Goal: Task Accomplishment & Management: Complete application form

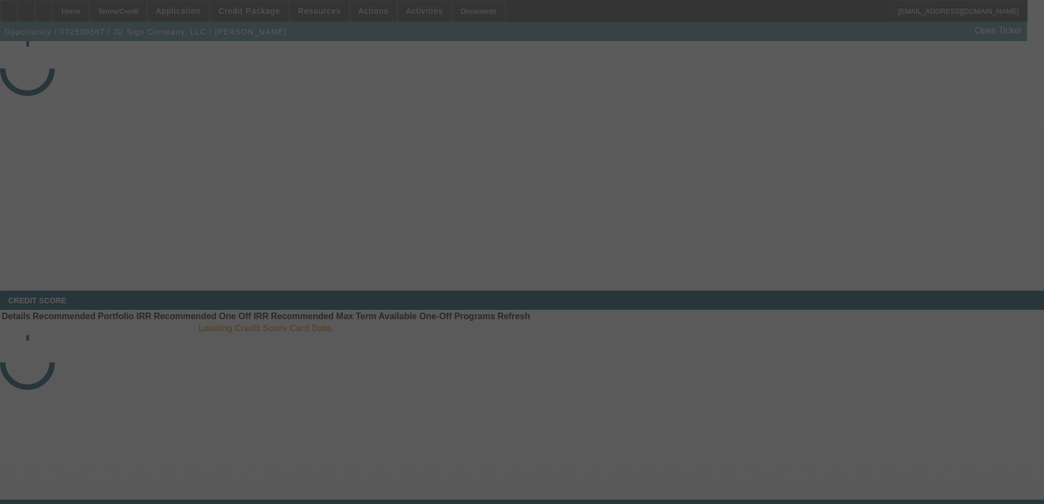
select select "3"
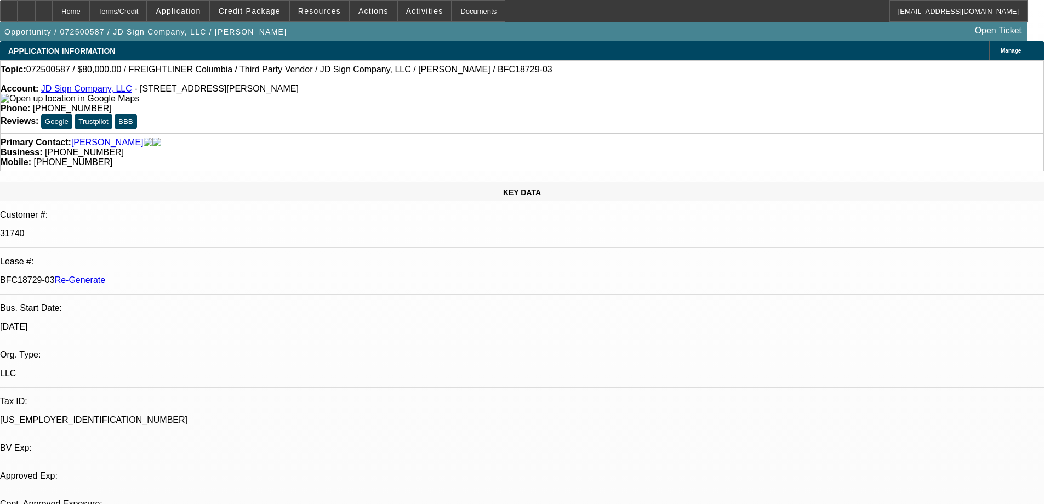
select select "0"
select select "2"
select select "0"
select select "6"
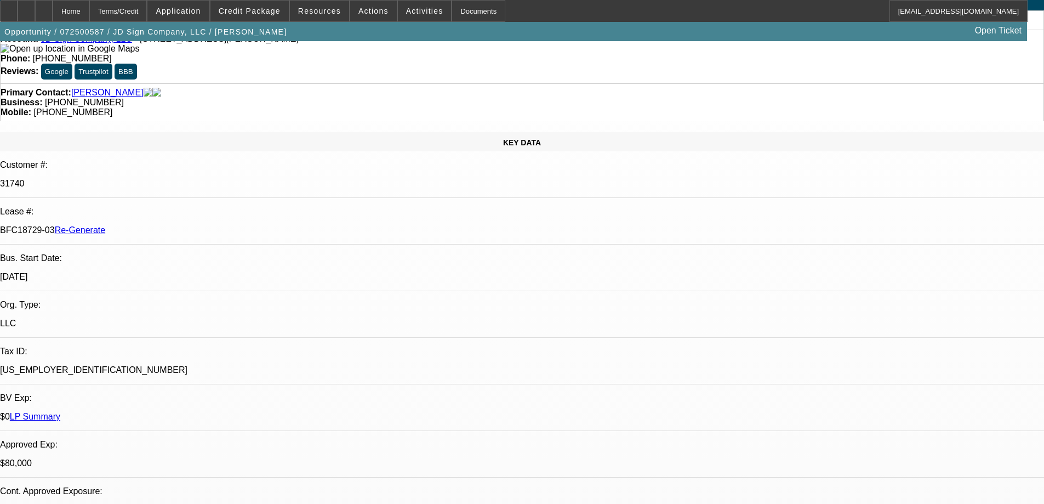
scroll to position [274, 0]
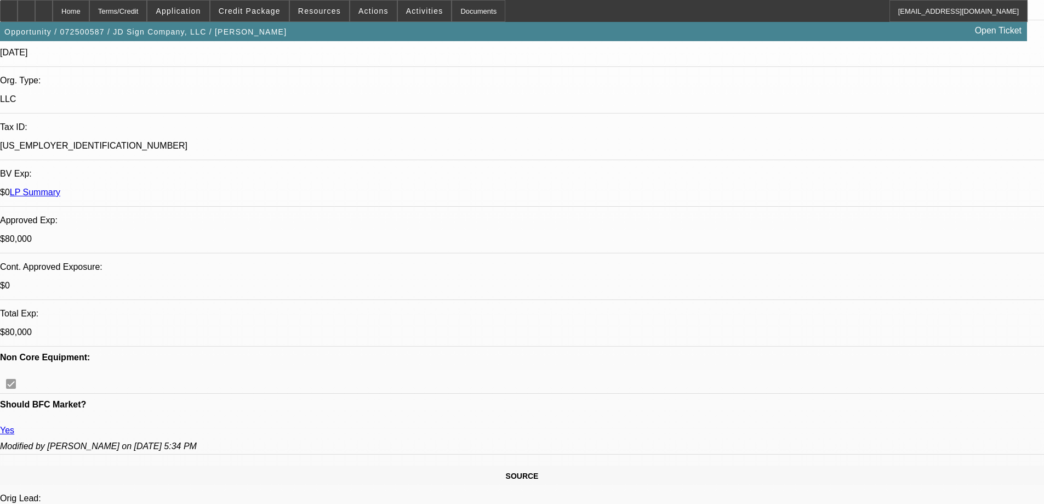
click at [456, 16] on div "Documents" at bounding box center [479, 11] width 54 height 22
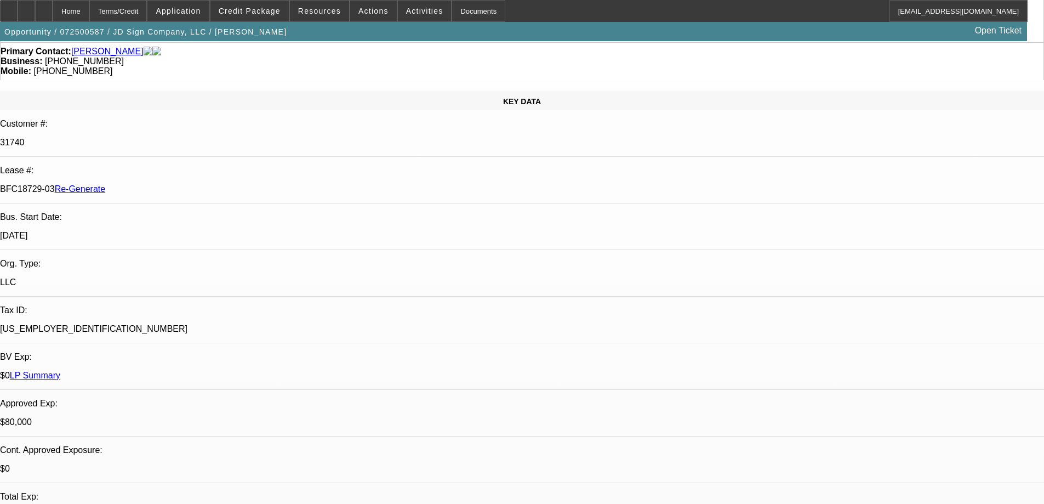
scroll to position [0, 0]
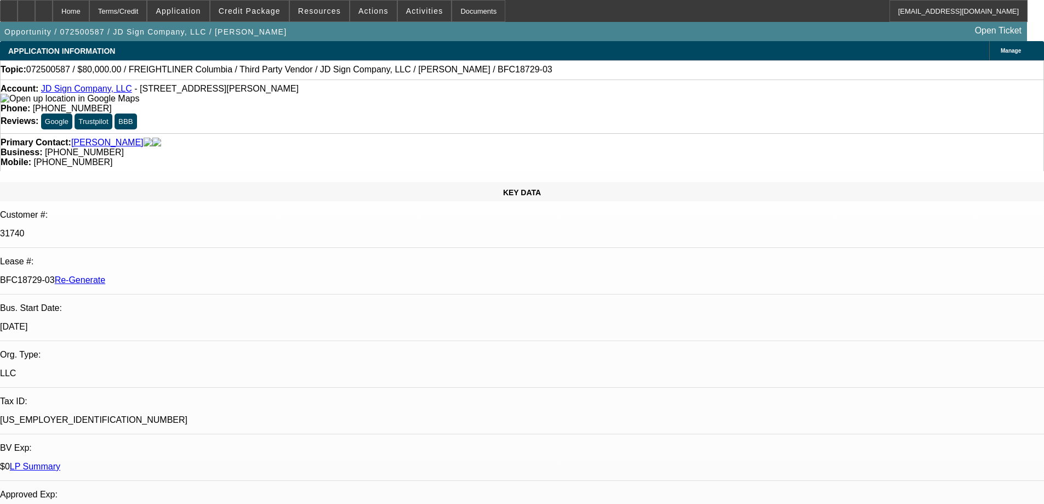
click at [414, 9] on span "Activities" at bounding box center [424, 11] width 37 height 9
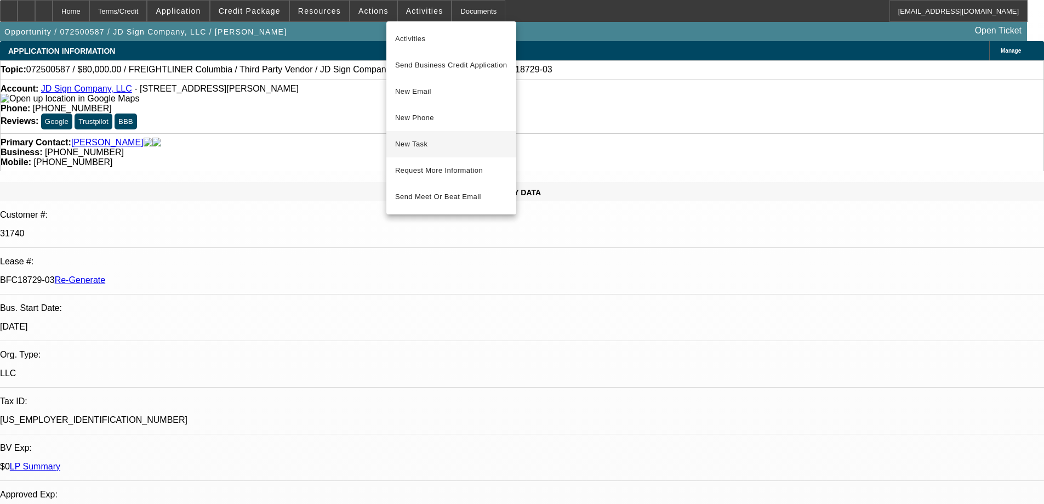
click at [432, 137] on button "New Task" at bounding box center [451, 144] width 130 height 26
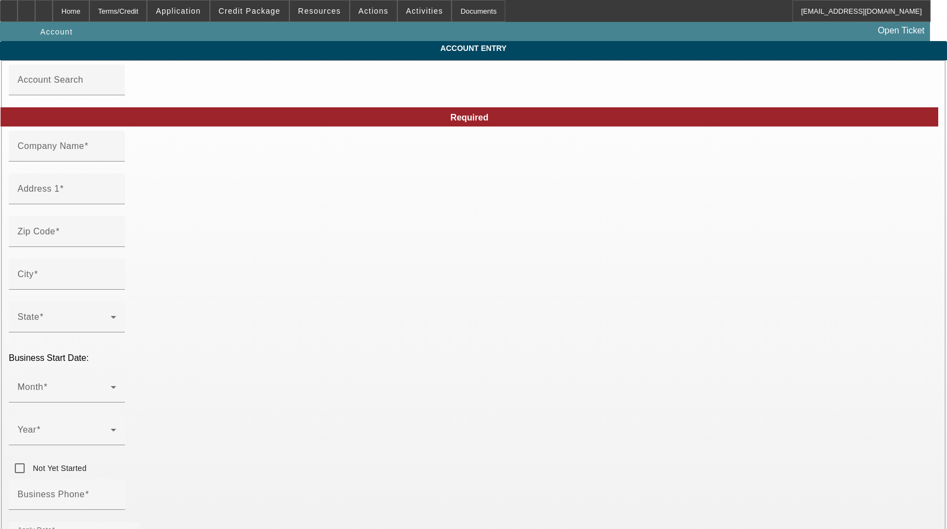
type input "JD Sign Company, LLC"
type input "[STREET_ADDRESS]"
type input "19943"
type input "[PERSON_NAME]"
type input "[PHONE_NUMBER]"
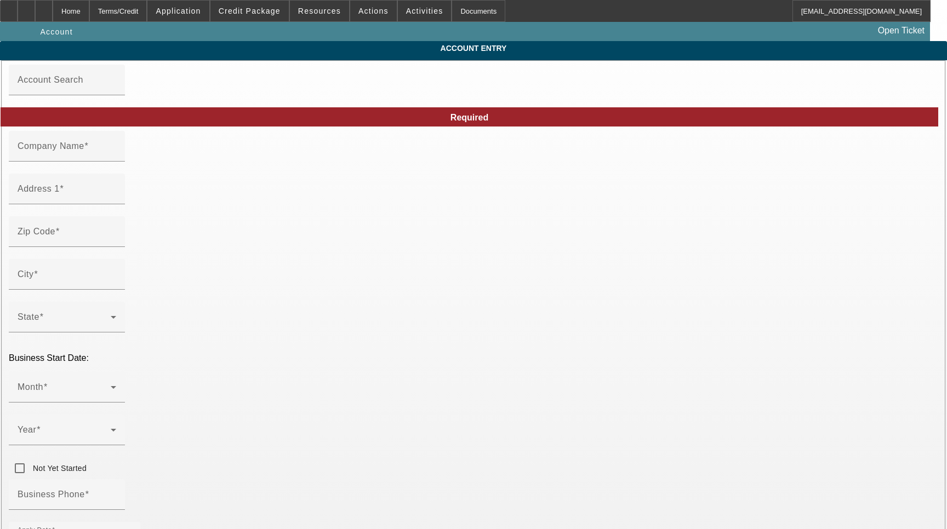
type input "info@delawaresign.com"
type input "Kent"
type input "(866) 432-2502"
type input "[US_EMPLOYER_IDENTIFICATION_NUMBER]"
type input "General Contractor/Signs"
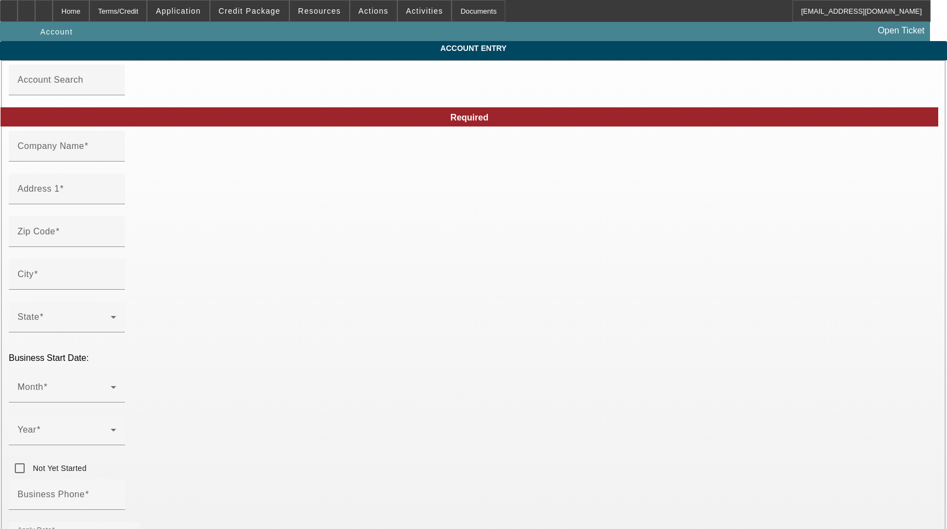
type input "http://www.delawaresign.com"
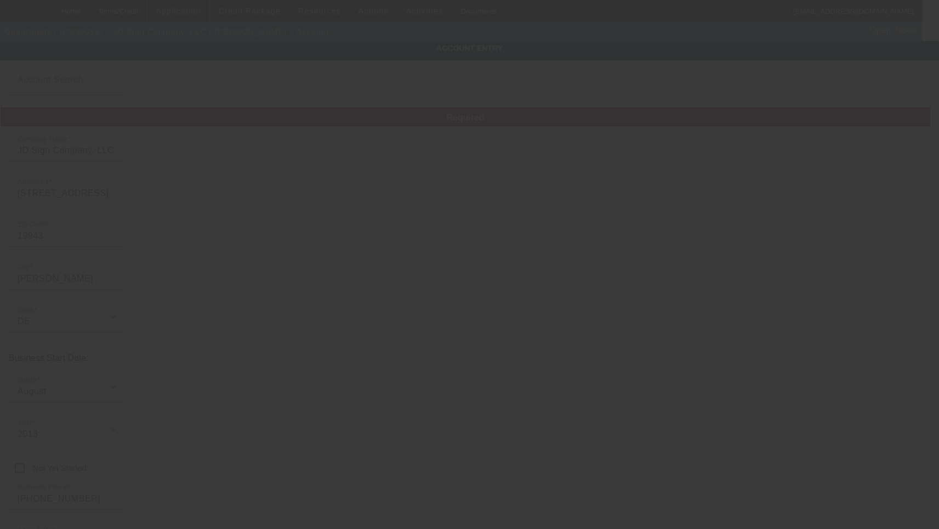
type input "7/24/2025"
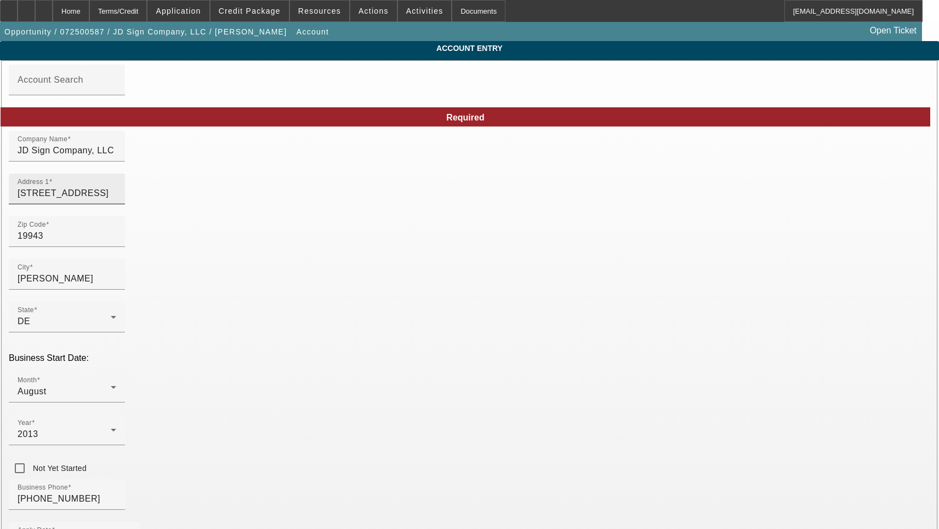
click at [116, 200] on input "[STREET_ADDRESS]" at bounding box center [67, 193] width 99 height 13
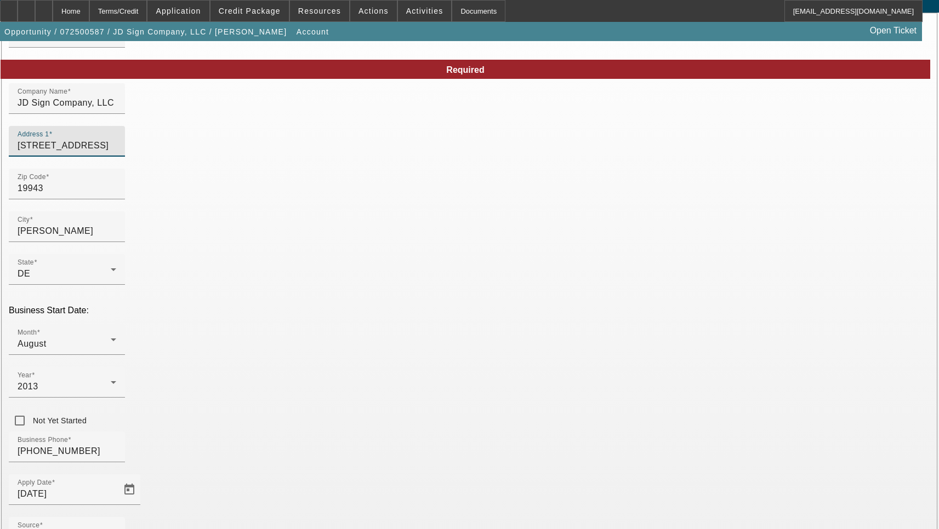
scroll to position [117, 0]
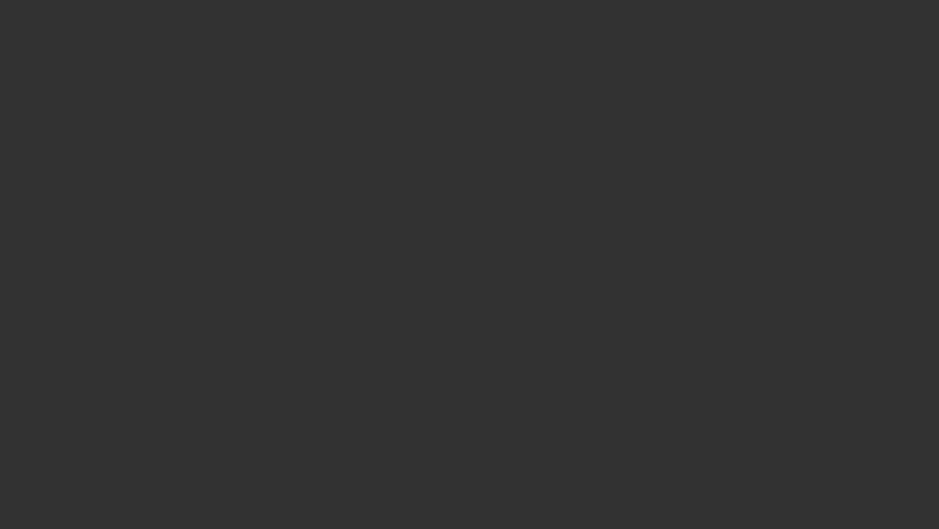
select select "3"
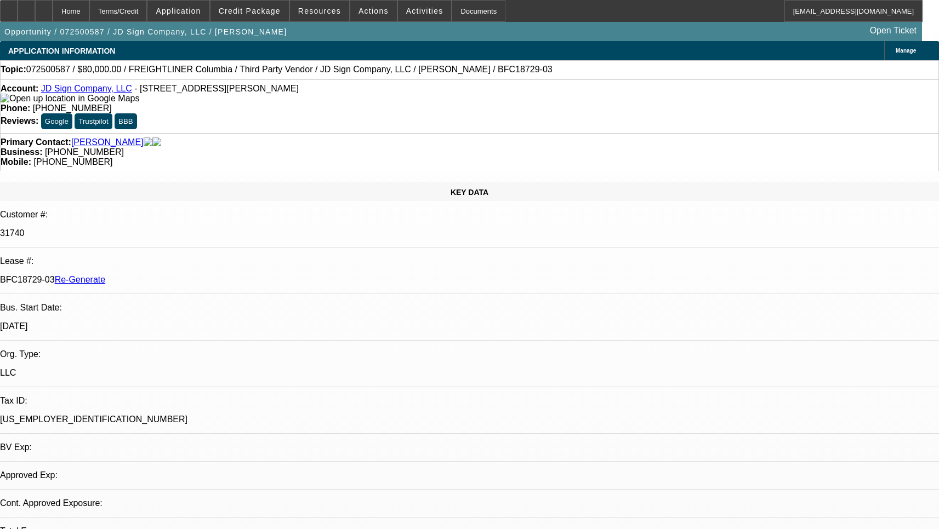
select select "0"
select select "2"
select select "0"
select select "1"
select select "2"
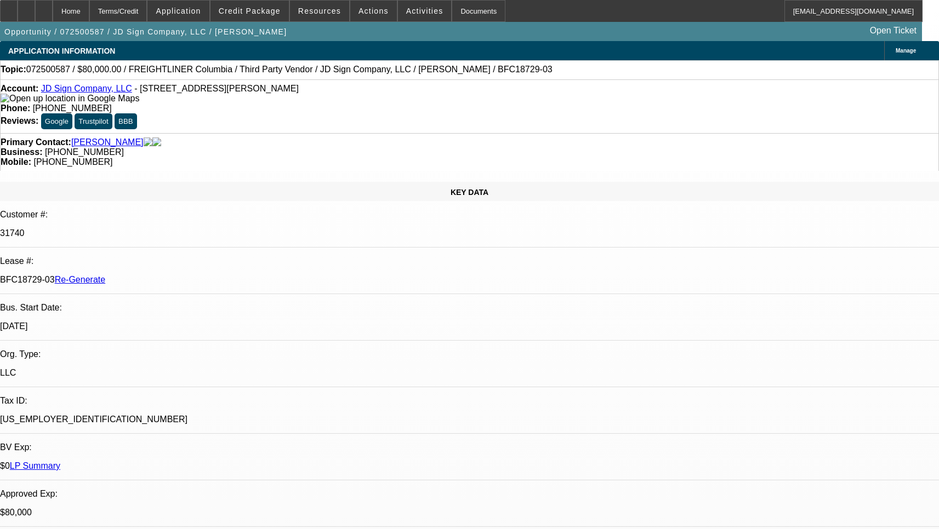
select select "6"
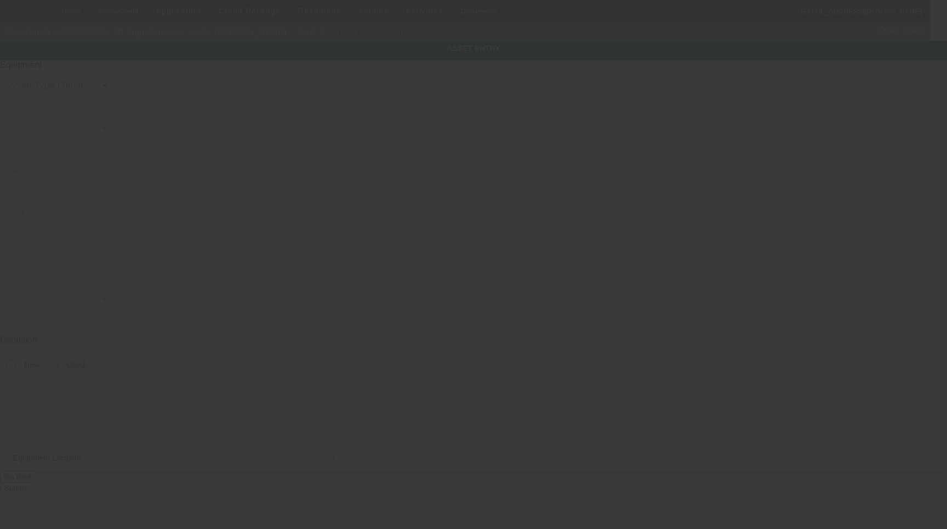
type input "[US_VEHICLE_IDENTIFICATION_NUMBER]"
type input "Freightliner"
type input "Columbia"
radio input "true"
type textarea "12.8L Diesel Truck with Living Quarters"
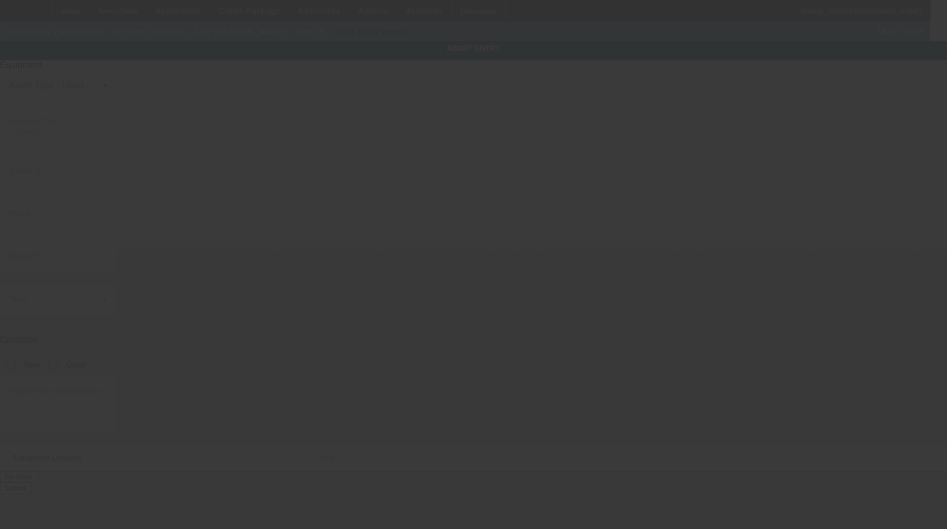
type input "[STREET_ADDRESS]"
type input "[PERSON_NAME]"
type input "19943"
type input "Kent"
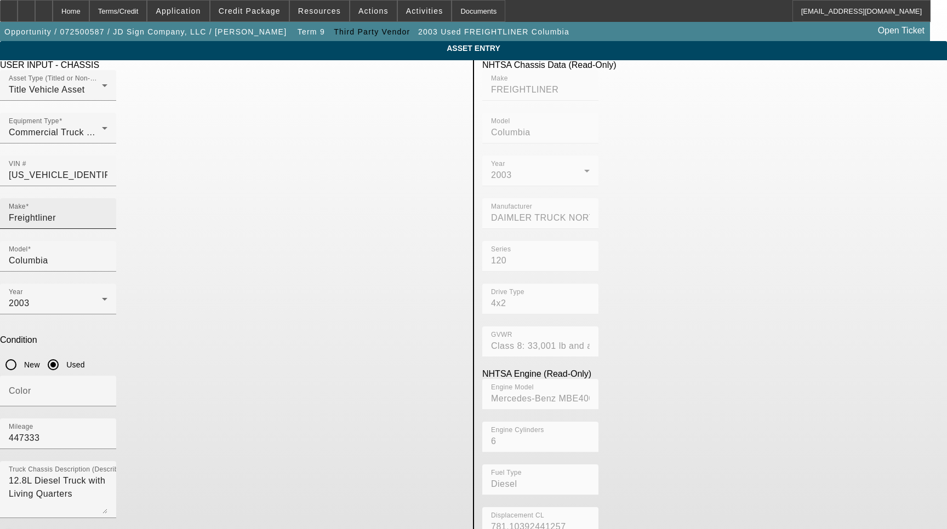
click at [107, 212] on input "Freightliner" at bounding box center [58, 218] width 99 height 13
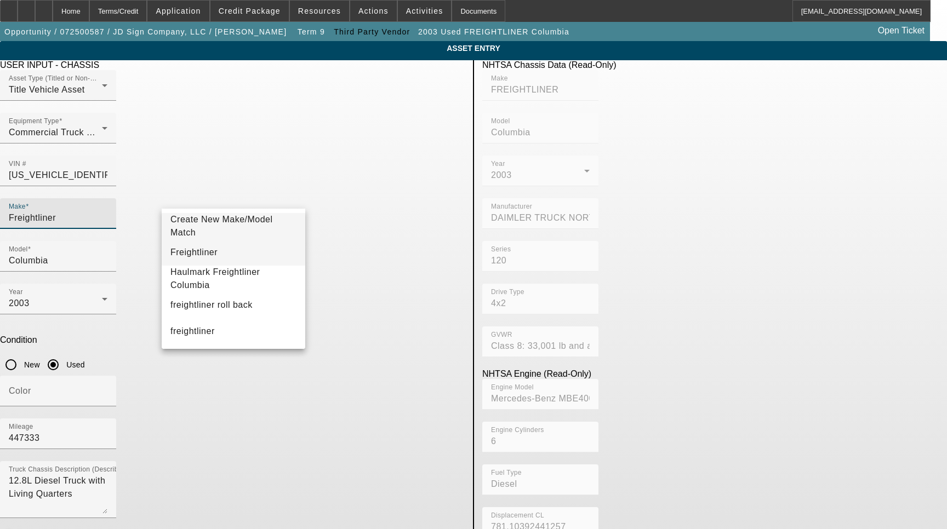
click at [208, 250] on mat-option "Freightliner" at bounding box center [234, 252] width 144 height 26
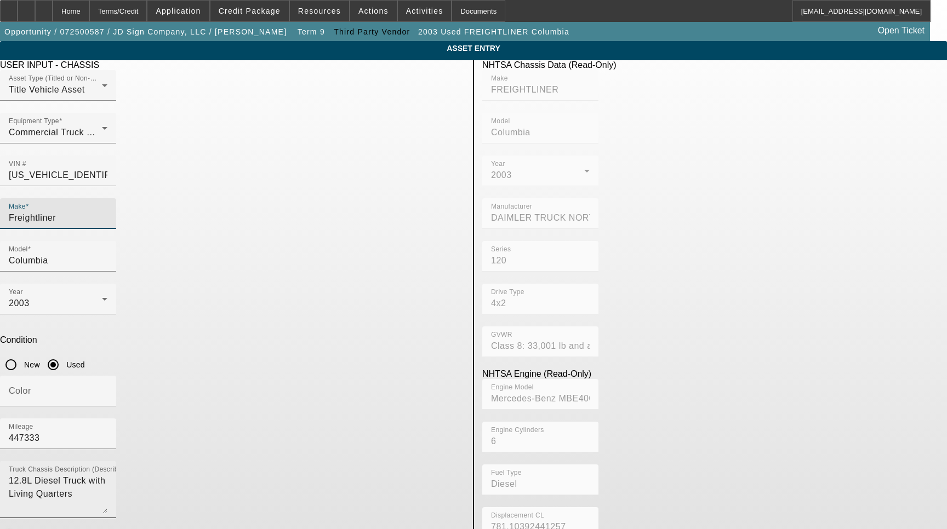
click at [107, 475] on textarea "12.8L Diesel Truck with Living Quarters" at bounding box center [58, 494] width 99 height 39
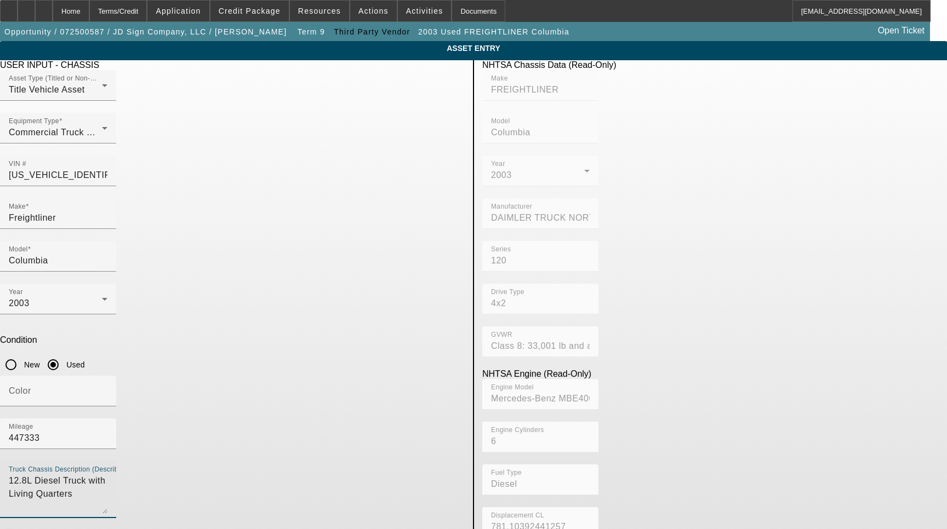
click at [107, 475] on textarea "12.8L Diesel Truck with Living Quarters" at bounding box center [58, 494] width 99 height 39
type textarea "Includes all options, attachments and accessories"
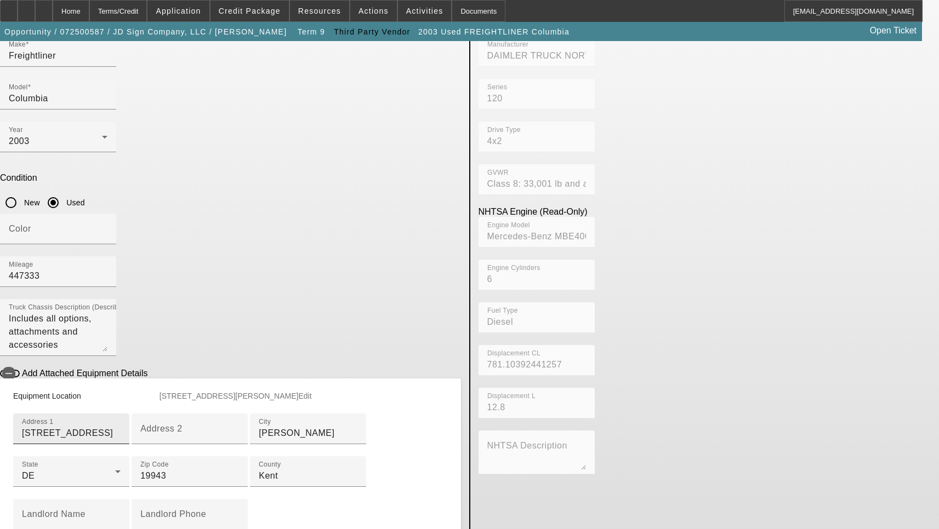
scroll to position [164, 0]
click at [121, 425] on input "411 E Railroad Ave" at bounding box center [71, 431] width 99 height 13
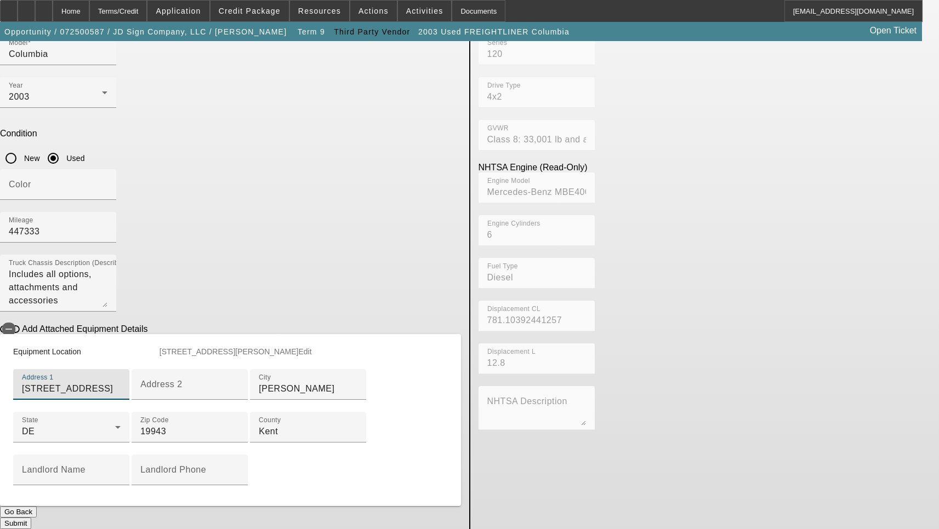
click at [31, 518] on button "Submit" at bounding box center [15, 524] width 31 height 12
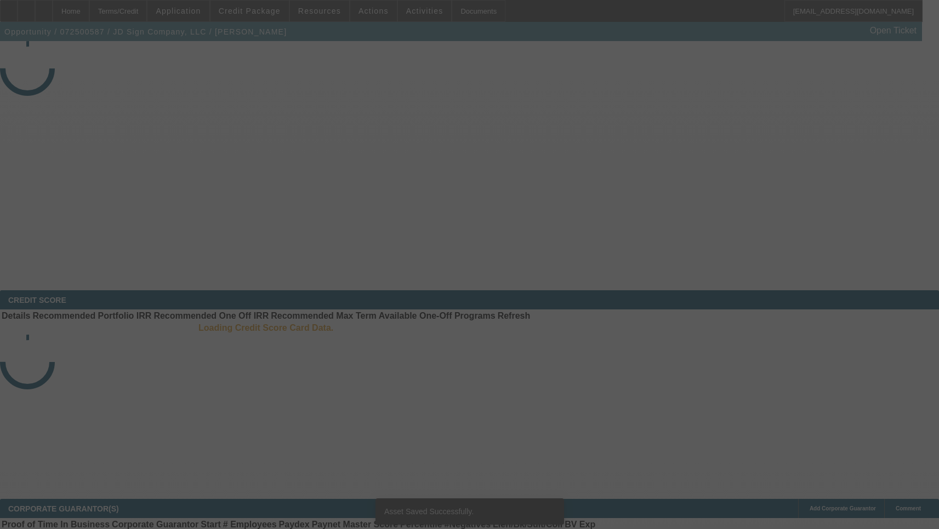
select select "3"
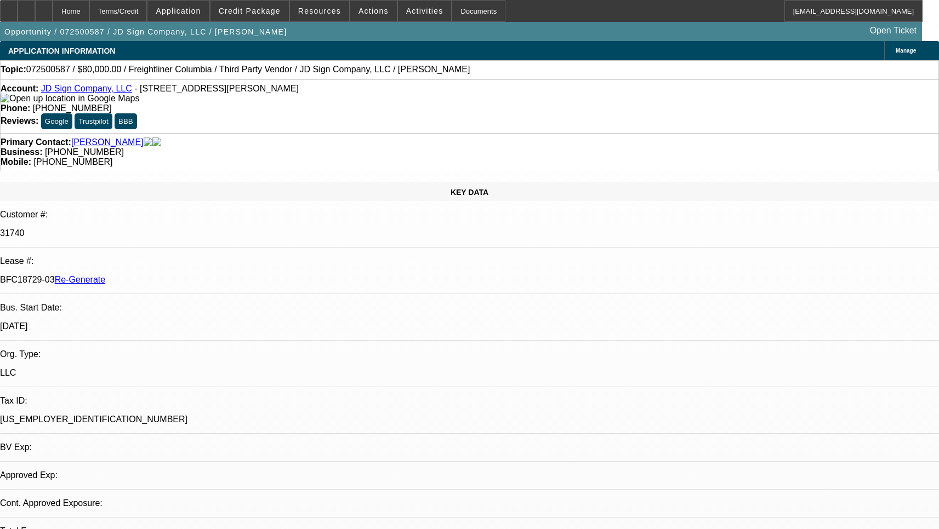
select select "0"
select select "2"
select select "0"
select select "6"
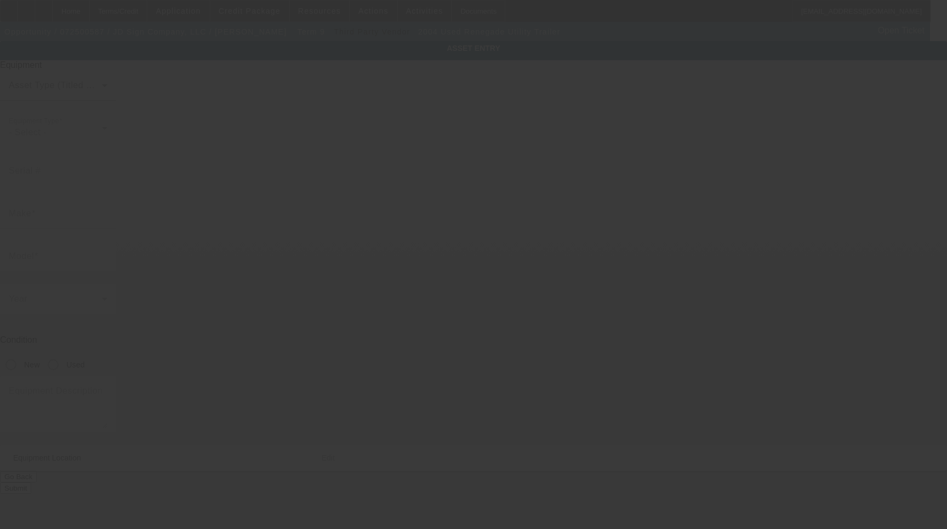
type input "[US_VEHICLE_IDENTIFICATION_NUMBER]"
type input "Renegade"
type input "Utility Trailer"
radio input "true"
type textarea "Enclosed Utility Trailer with Work Space Interior"
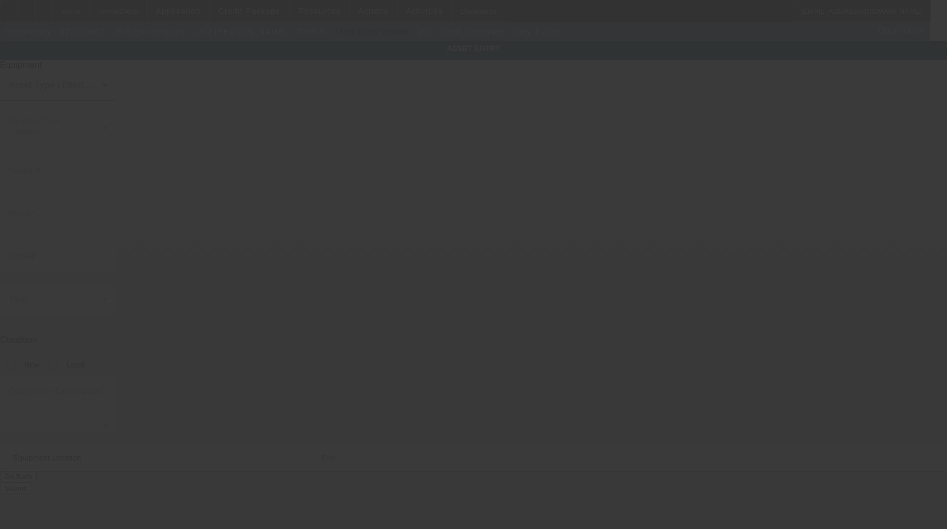
type input "[STREET_ADDRESS]"
type input "[PERSON_NAME]"
type input "19943"
type input "Kent"
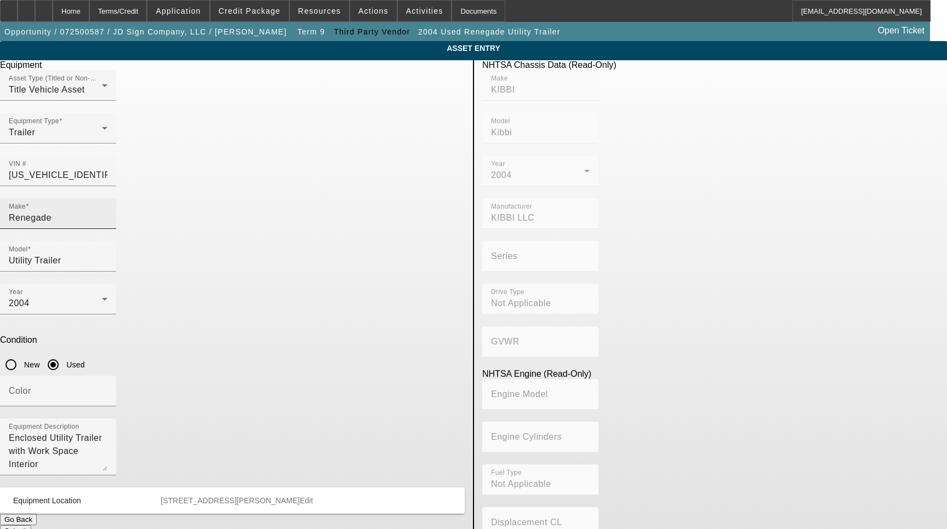
click at [107, 212] on input "Renegade" at bounding box center [58, 218] width 99 height 13
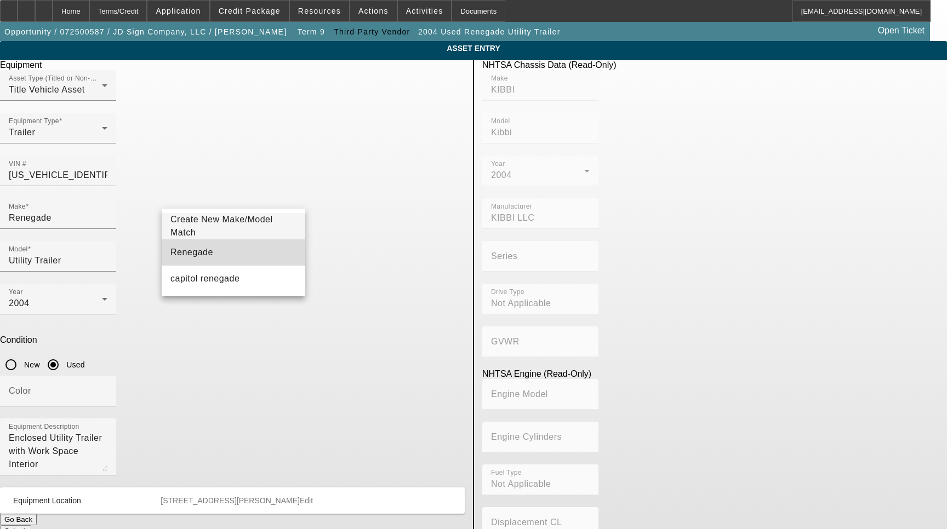
click at [207, 260] on mat-option "Renegade" at bounding box center [234, 252] width 144 height 26
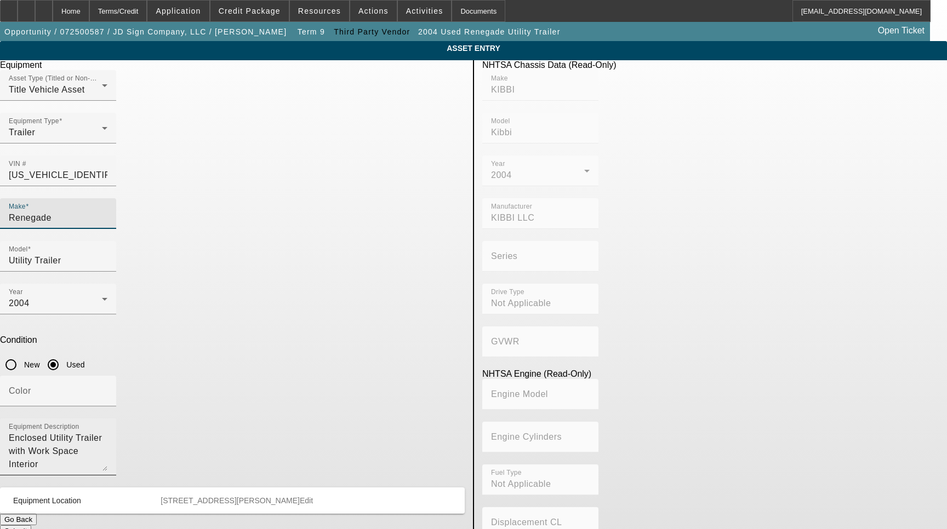
click at [107, 432] on textarea "Enclosed Utility Trailer with Work Space Interior" at bounding box center [58, 451] width 99 height 39
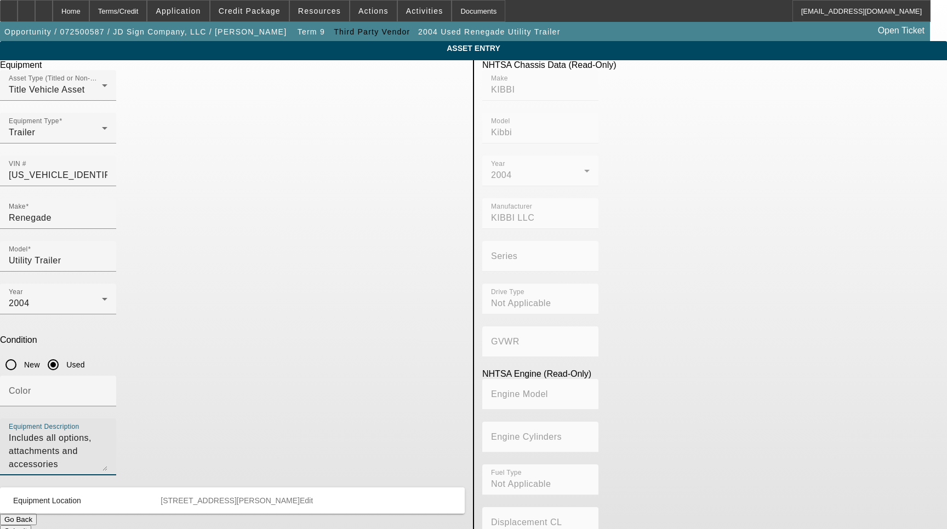
type textarea "Includes all options, attachments and accessories"
click at [313, 496] on span "Edit" at bounding box center [306, 500] width 13 height 9
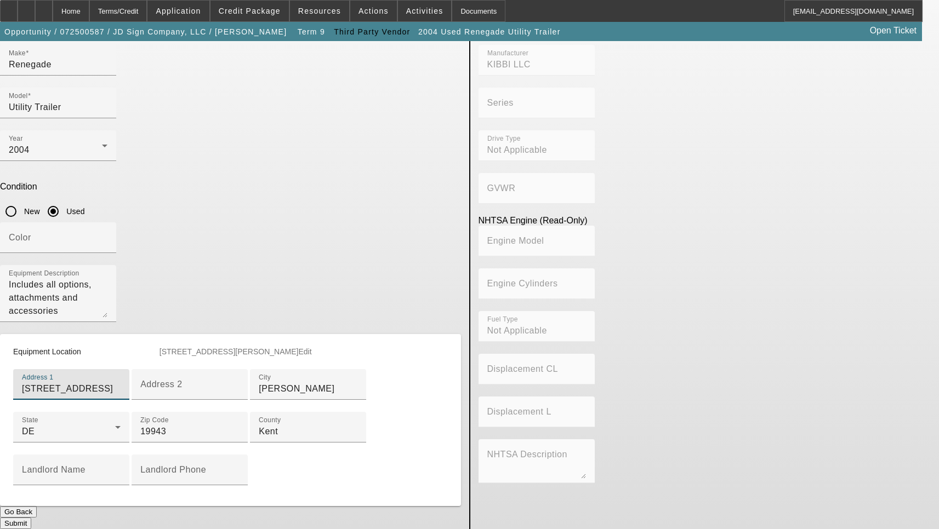
scroll to position [304, 0]
click at [31, 518] on button "Submit" at bounding box center [15, 524] width 31 height 12
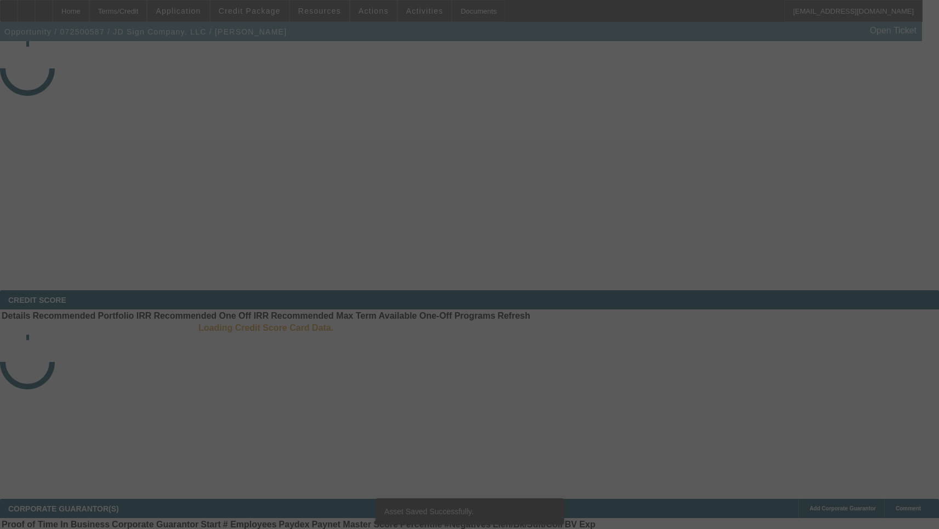
select select "3"
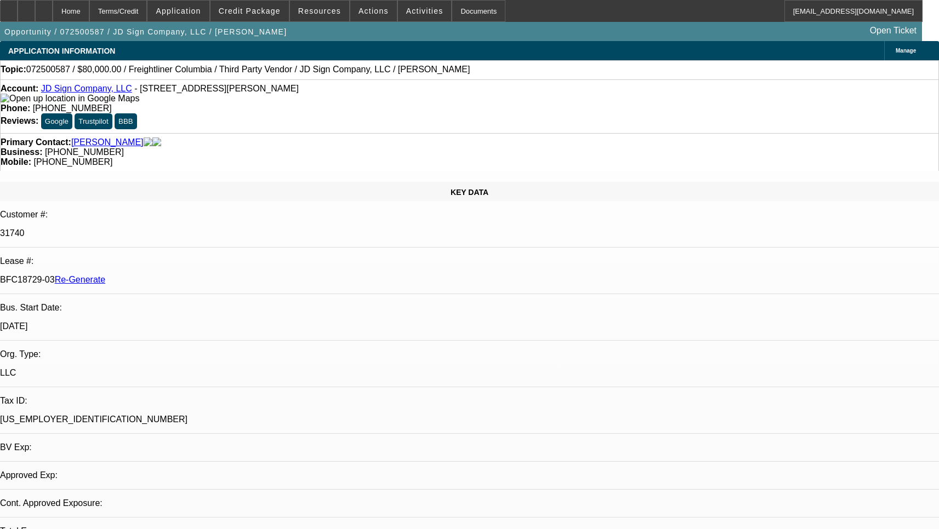
select select "0"
select select "2"
select select "0"
select select "6"
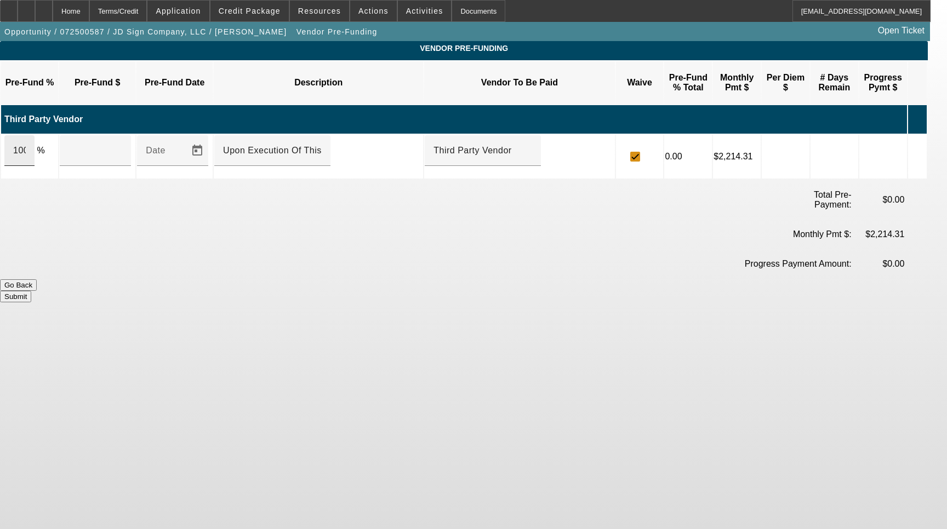
click at [35, 136] on div "100" at bounding box center [19, 150] width 30 height 31
type input "$80,000.00"
click at [31, 291] on button "Submit" at bounding box center [15, 297] width 31 height 12
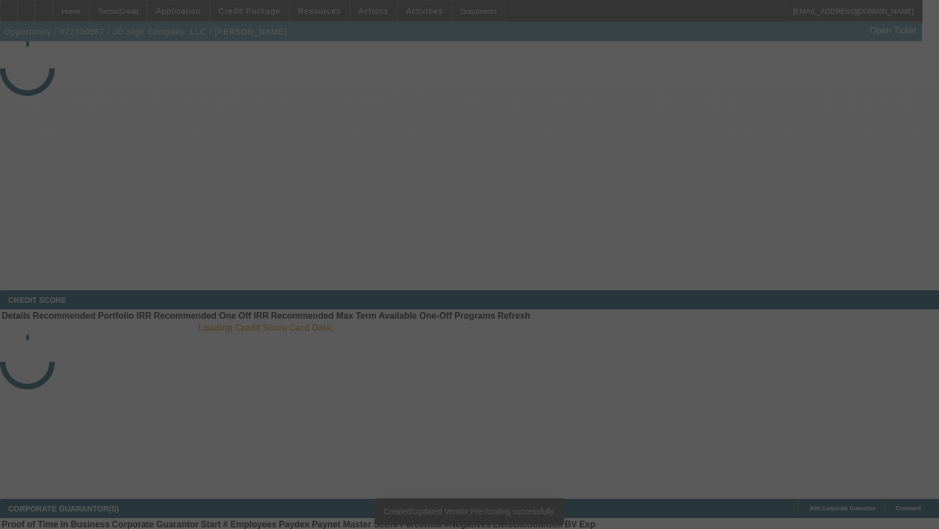
select select "3"
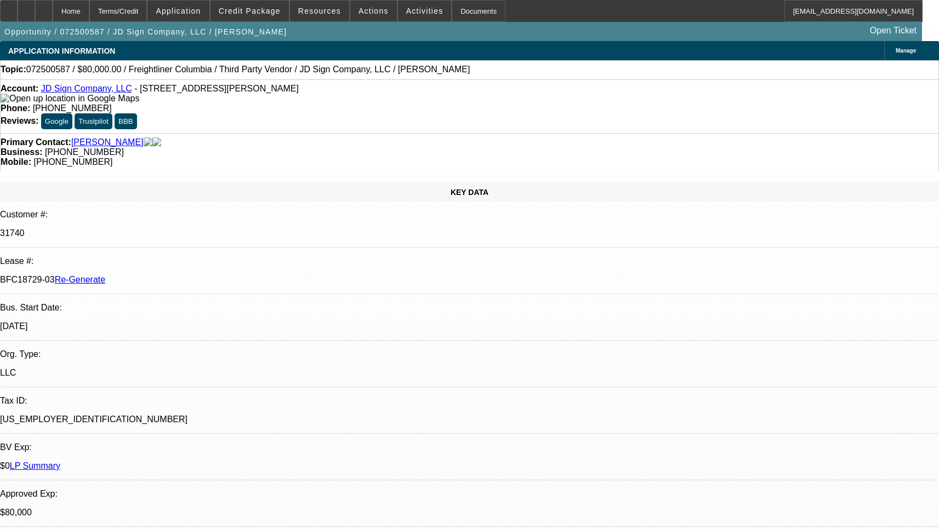
select select "0"
select select "2"
select select "0"
select select "6"
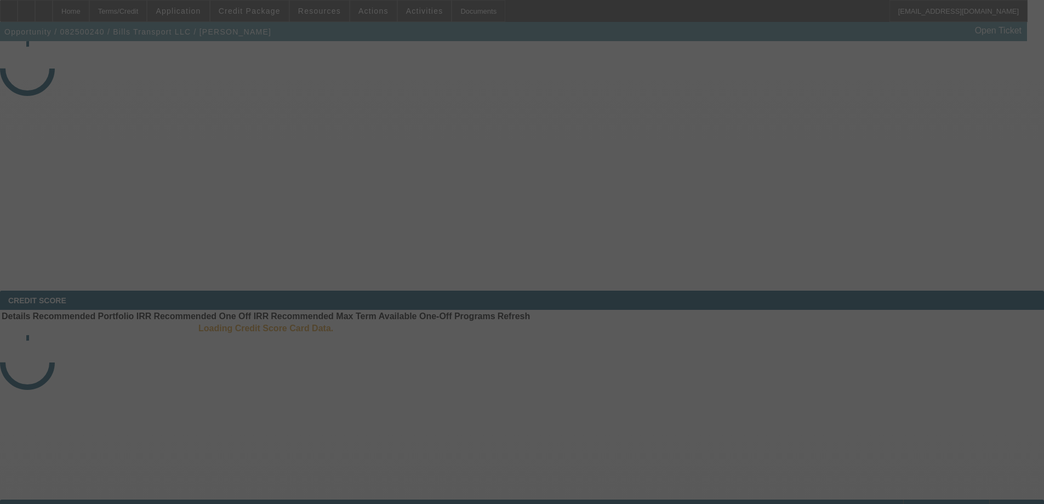
select select "4"
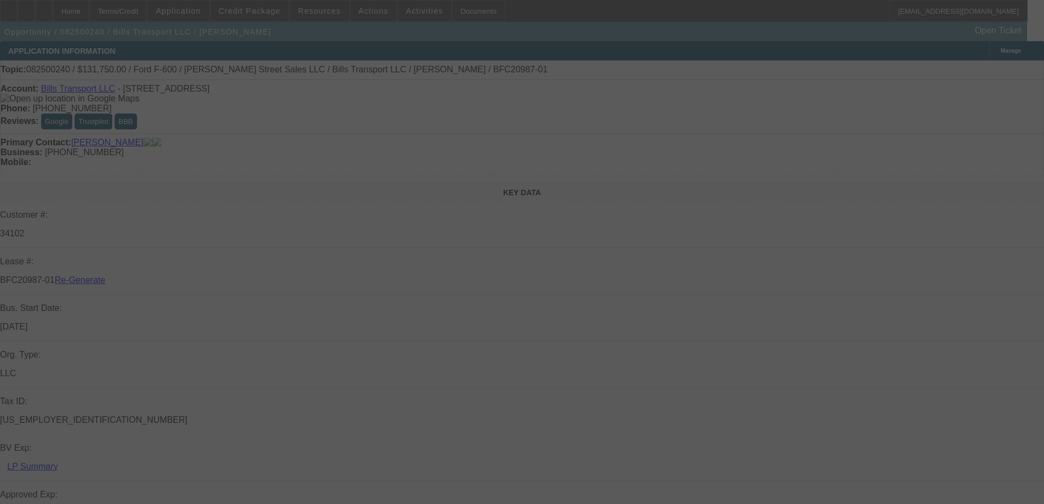
select select "0"
select select "3"
select select "0"
select select "6"
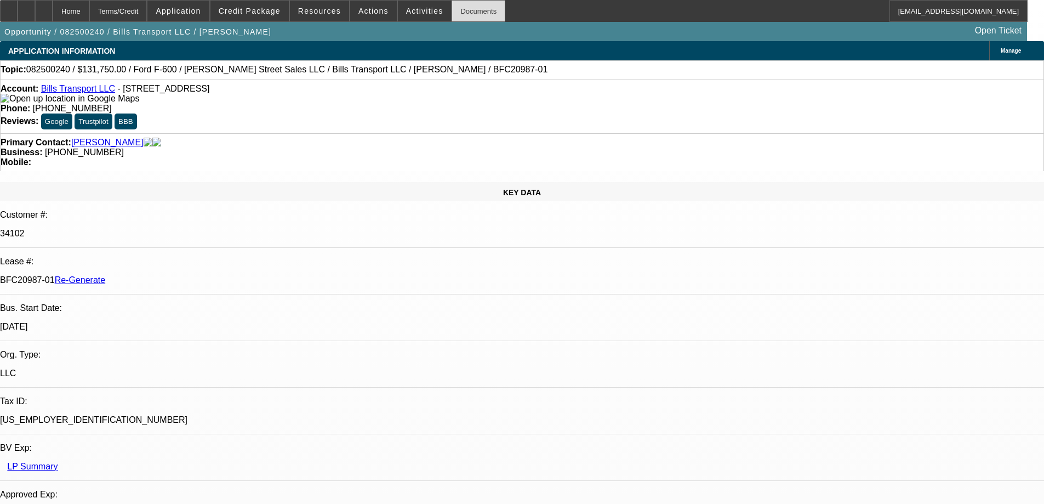
click at [457, 17] on div "Documents" at bounding box center [479, 11] width 54 height 22
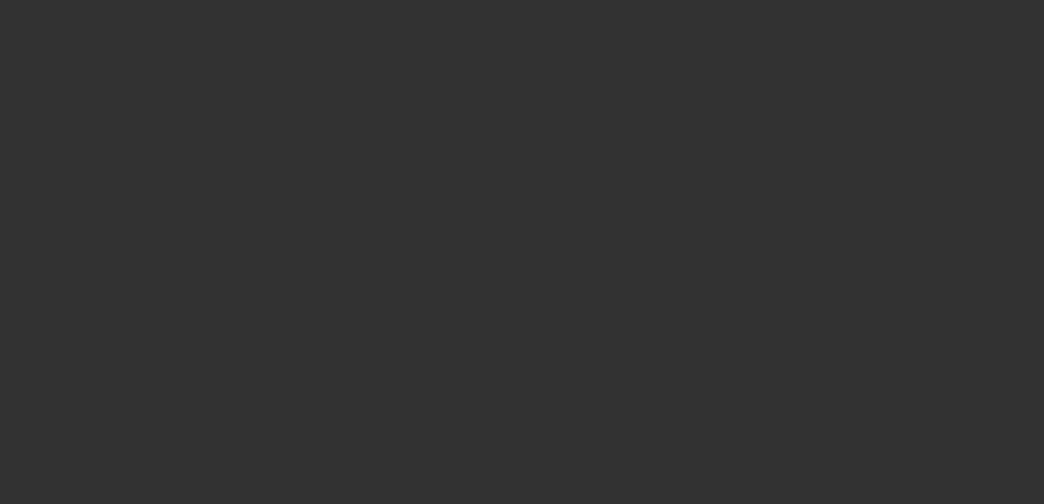
select select "3"
select select "0"
select select "6"
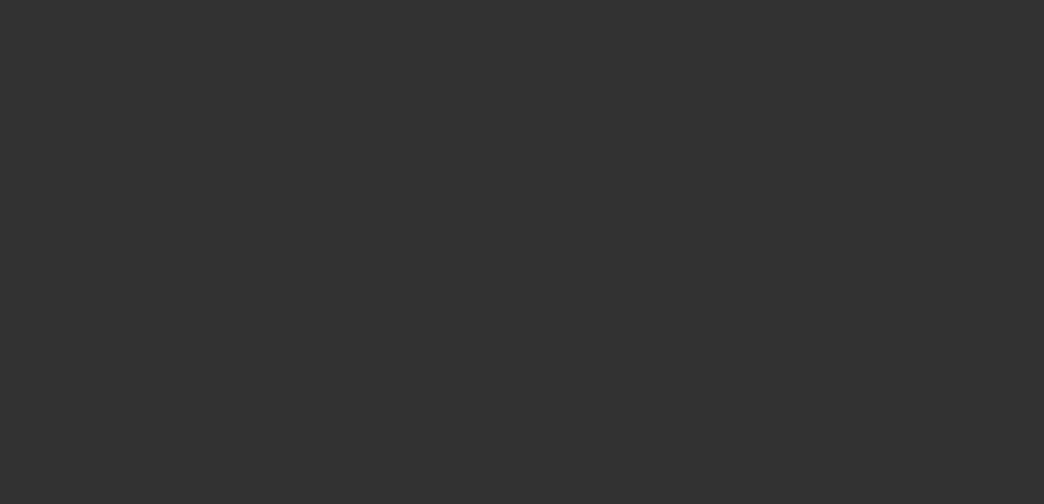
select select "3"
select select "0"
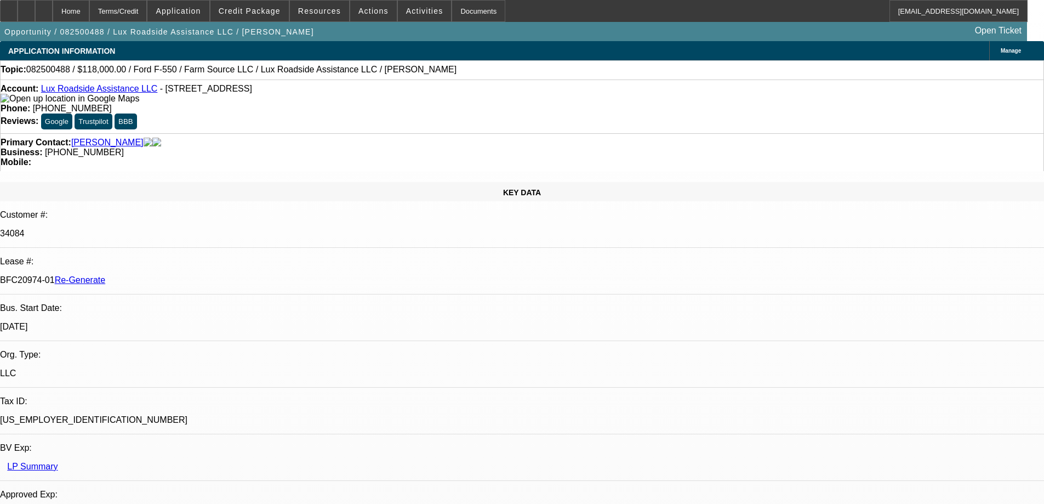
select select "6"
click at [302, 11] on span "Resources" at bounding box center [319, 11] width 43 height 9
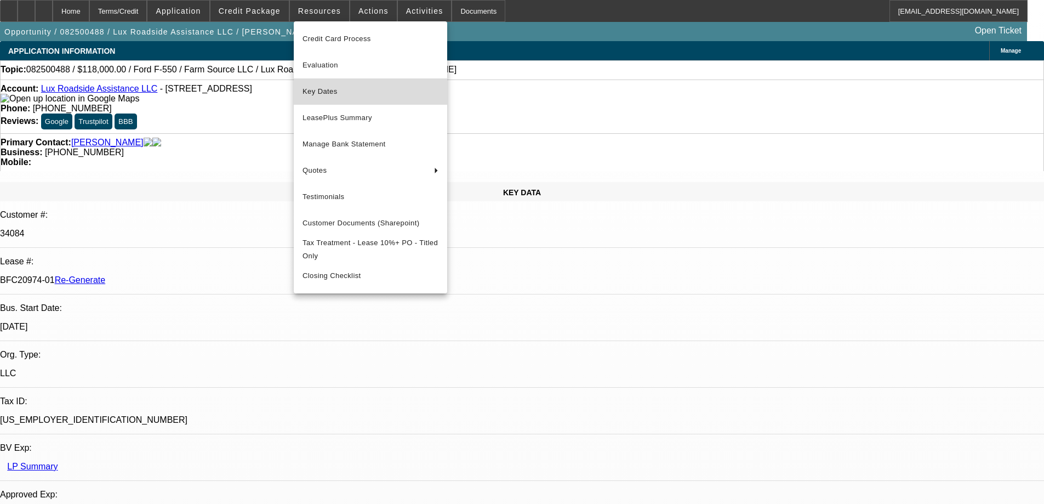
click at [324, 95] on span "Key Dates" at bounding box center [370, 91] width 136 height 13
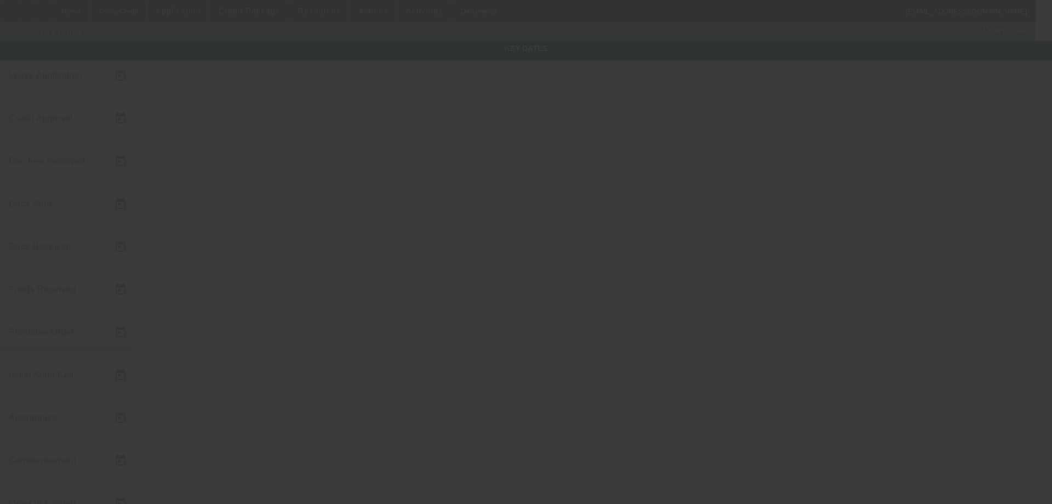
type input "[DATE]"
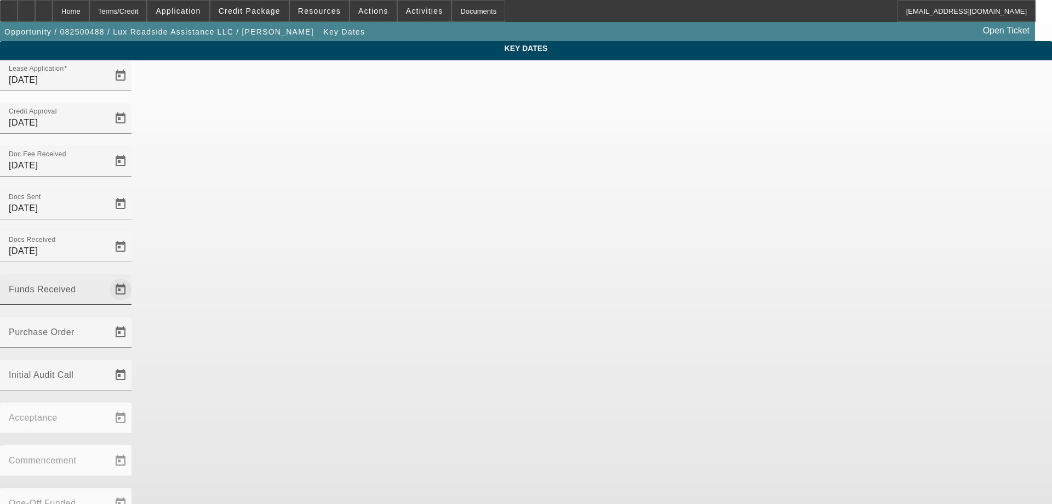
click at [134, 276] on span "Open calendar" at bounding box center [120, 289] width 26 height 26
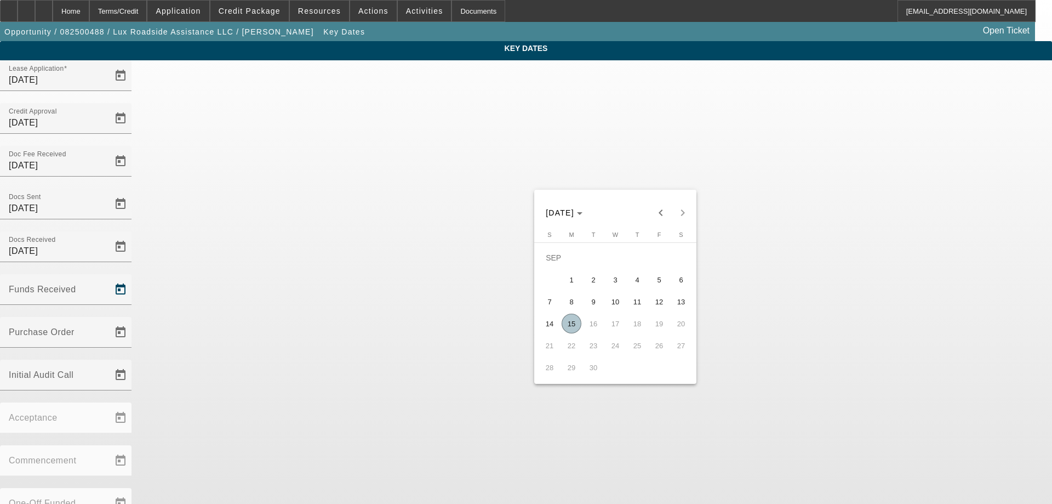
click at [578, 326] on span "15" at bounding box center [572, 323] width 20 height 20
type input "[DATE]"
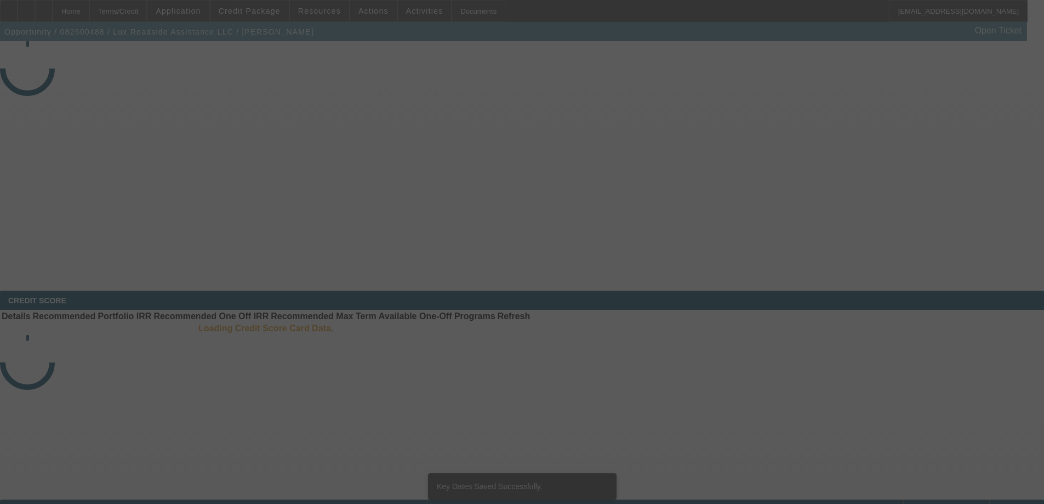
select select "3"
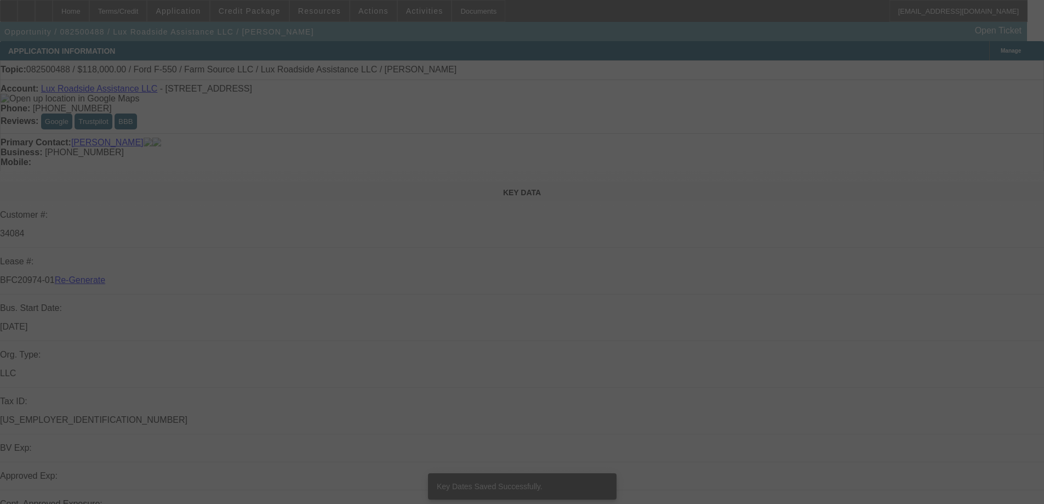
select select "0"
select select "6"
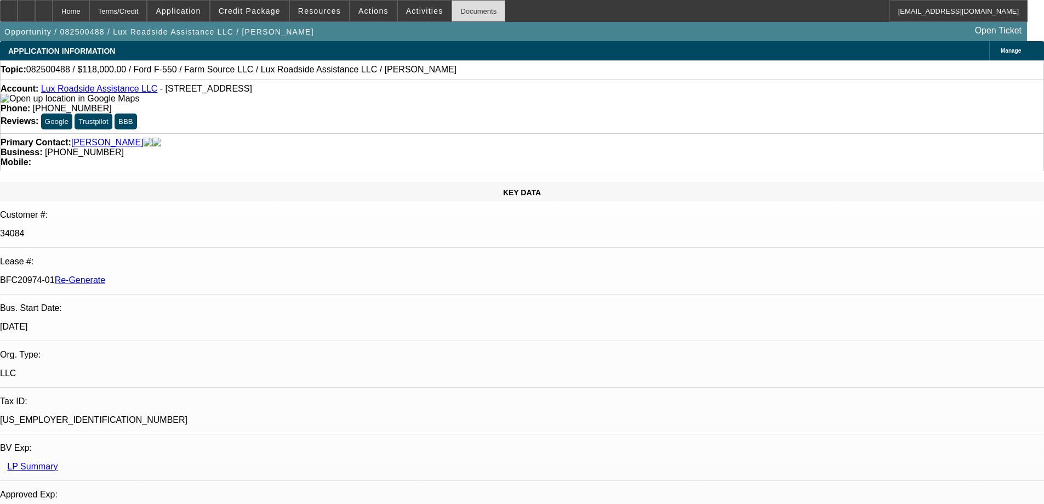
click at [473, 14] on div "Documents" at bounding box center [479, 11] width 54 height 22
